Goal: Task Accomplishment & Management: Complete application form

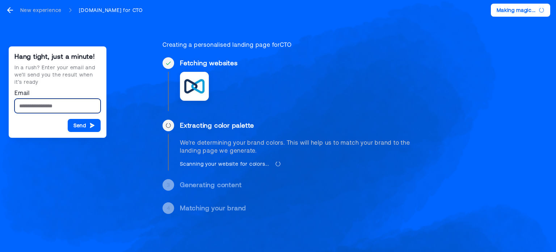
click at [37, 105] on input "Email" at bounding box center [57, 106] width 86 height 14
type input "**********"
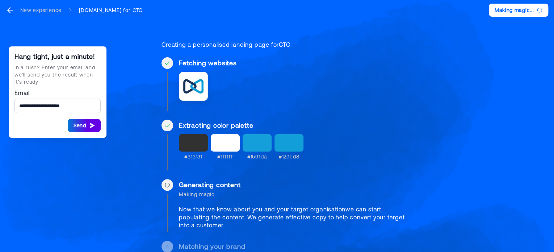
click at [77, 124] on button "Send" at bounding box center [84, 125] width 33 height 13
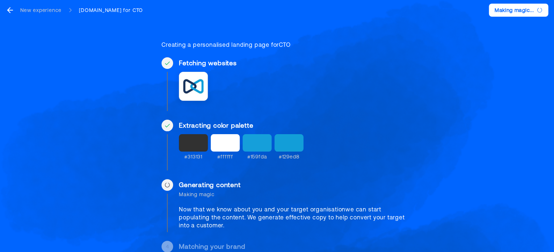
scroll to position [17, 0]
